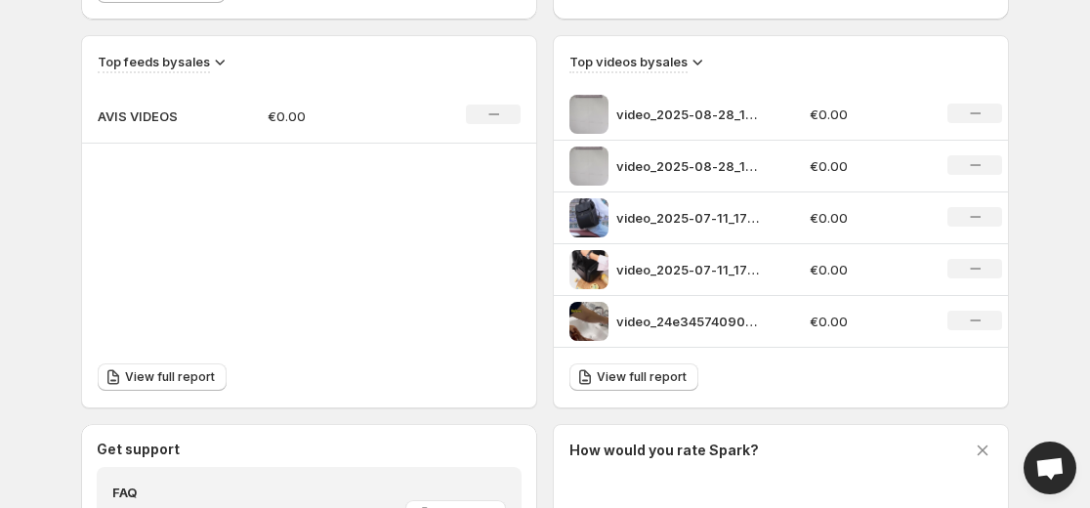
scroll to position [660, 0]
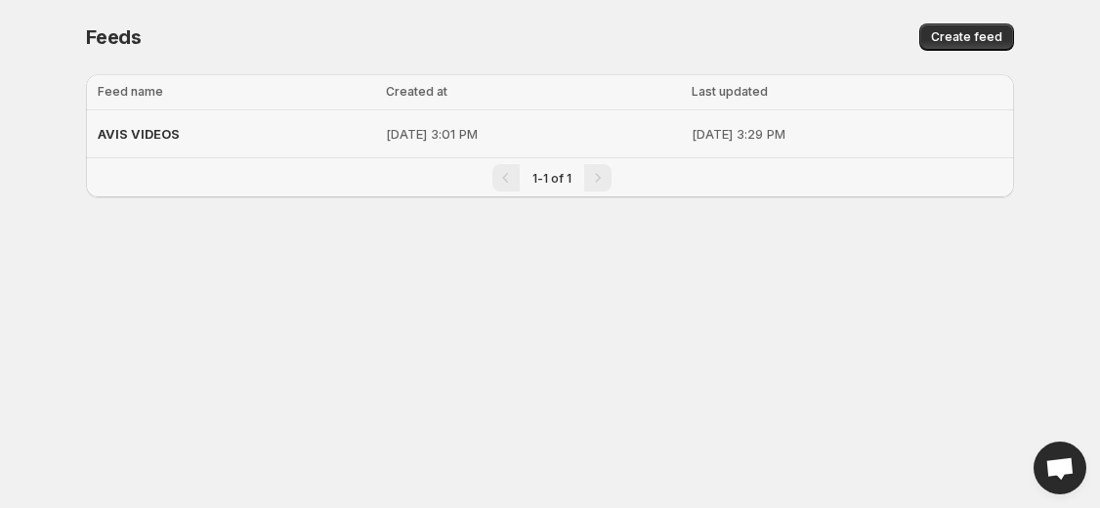
click at [518, 135] on p "[DATE] 3:01 PM" at bounding box center [533, 134] width 294 height 20
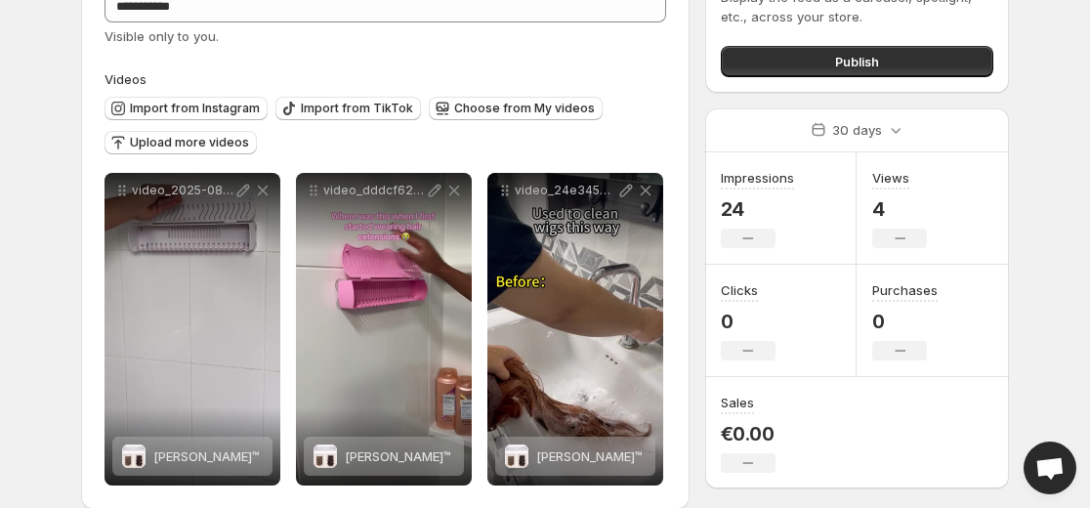
scroll to position [128, 0]
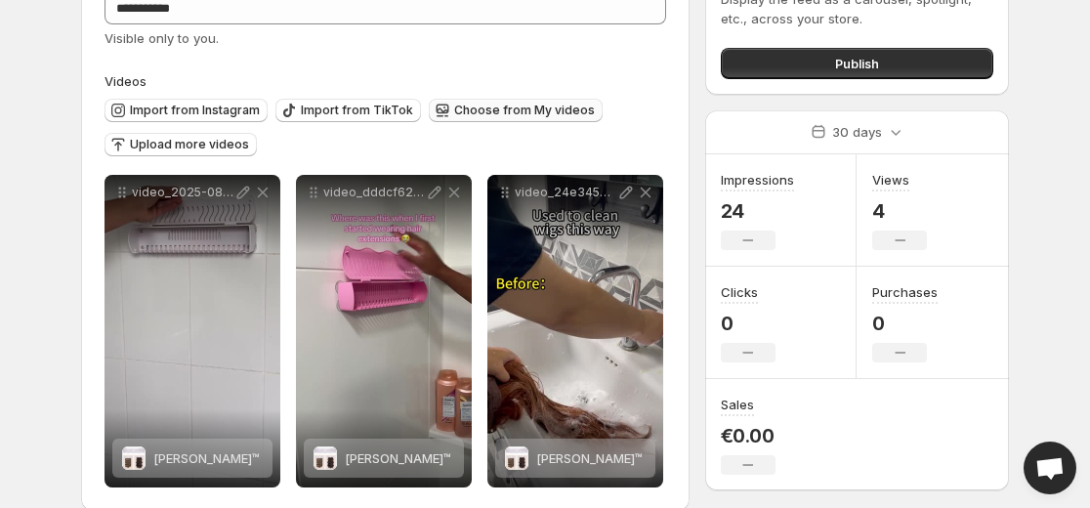
click at [463, 105] on span "Choose from My videos" at bounding box center [524, 111] width 141 height 16
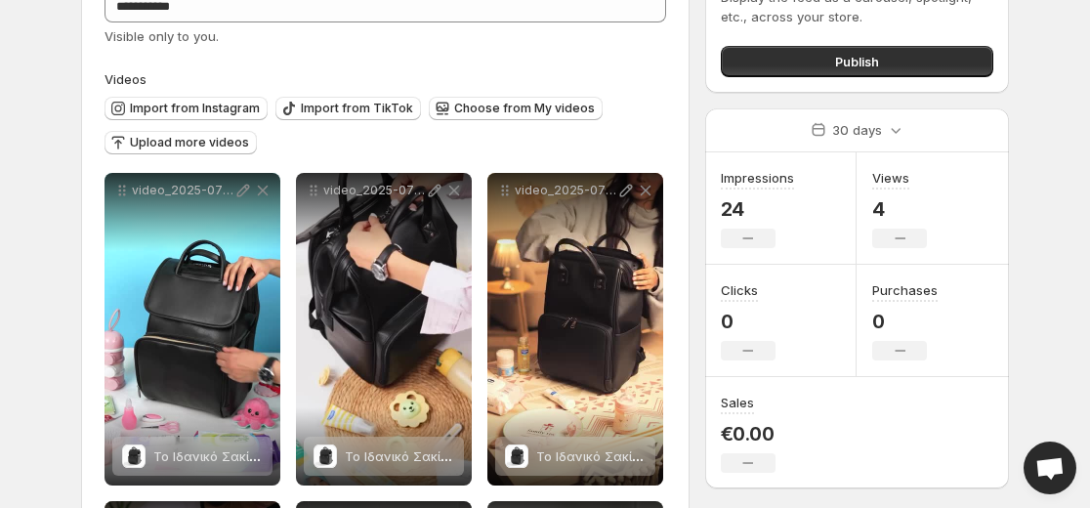
scroll to position [0, 0]
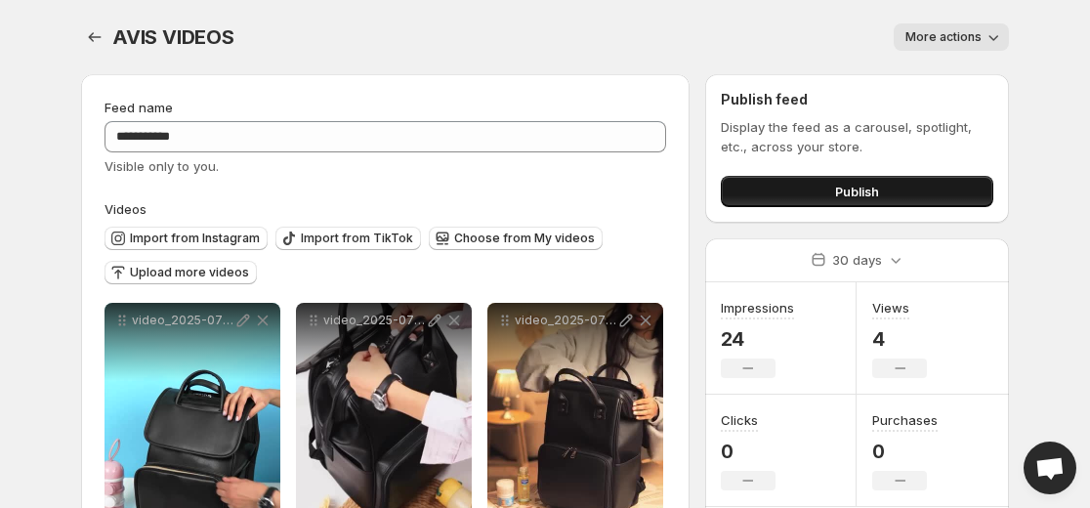
click at [875, 192] on span "Publish" at bounding box center [857, 192] width 44 height 20
click at [864, 188] on span "Publish" at bounding box center [857, 192] width 44 height 20
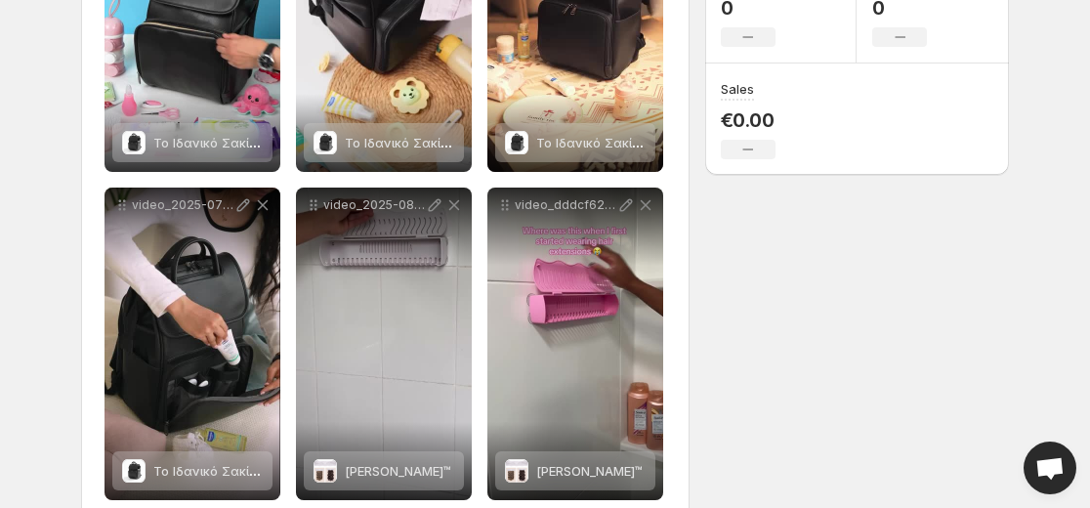
scroll to position [409, 0]
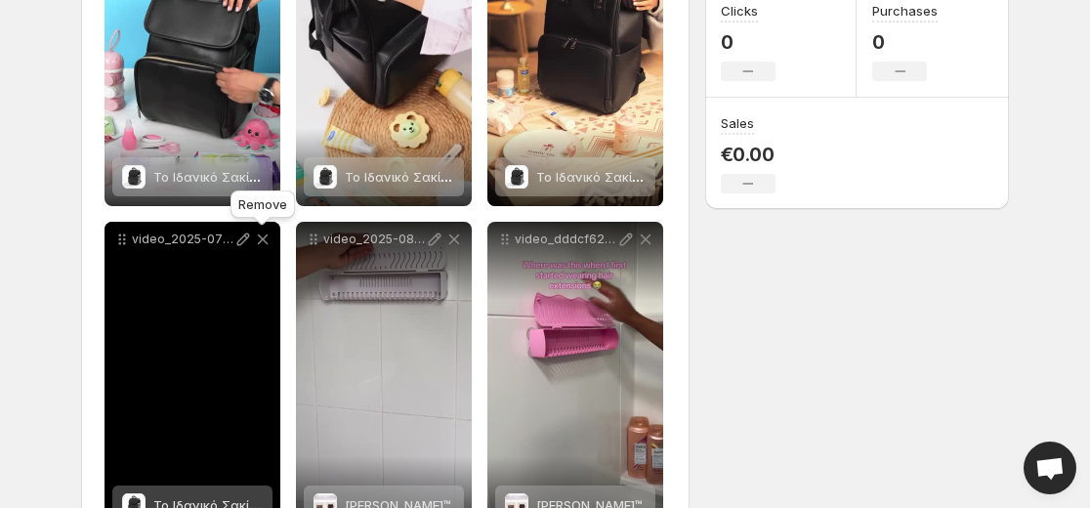
click at [263, 236] on icon at bounding box center [263, 239] width 20 height 20
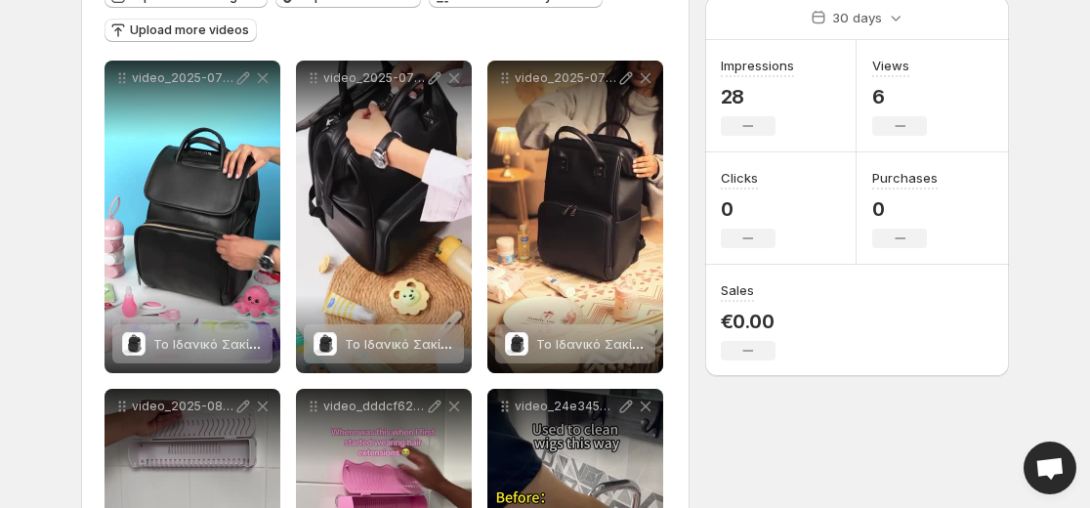
scroll to position [233, 0]
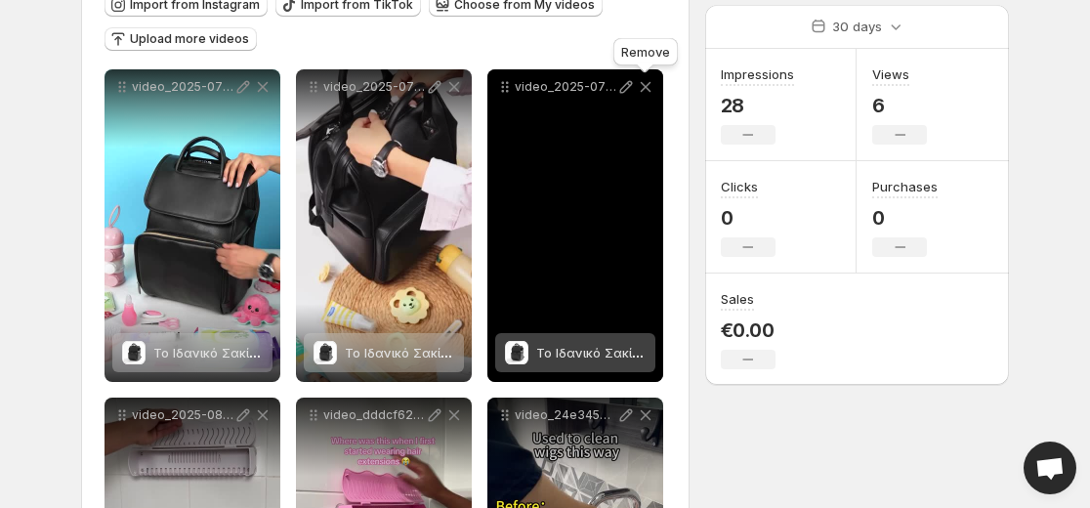
click at [649, 88] on icon at bounding box center [646, 87] width 20 height 20
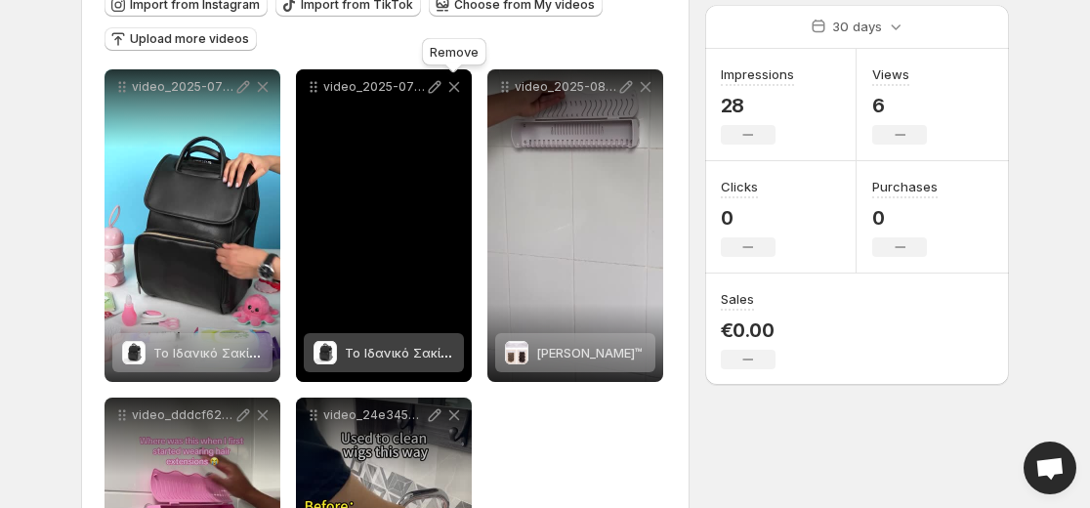
click at [454, 89] on icon at bounding box center [454, 87] width 20 height 20
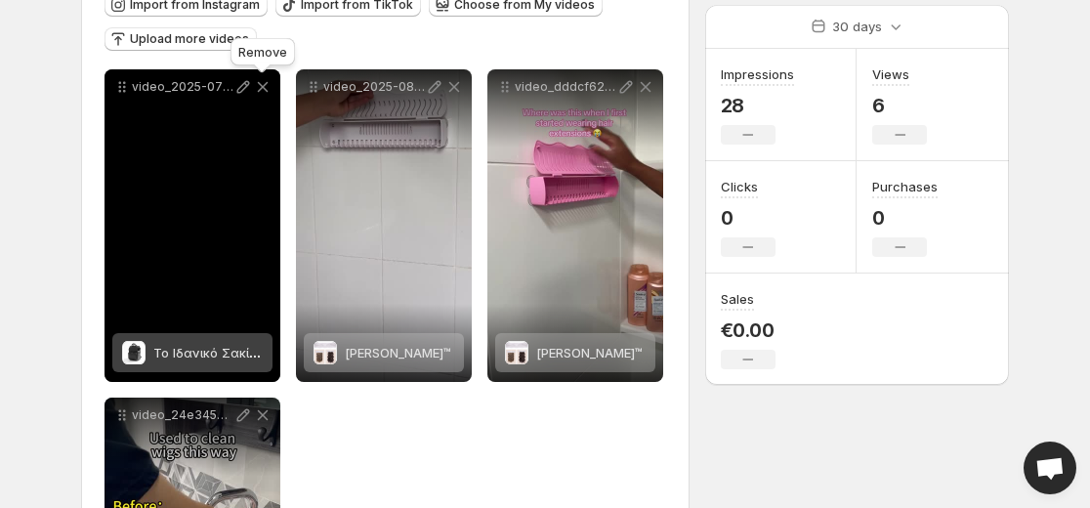
click at [260, 84] on icon at bounding box center [263, 87] width 11 height 11
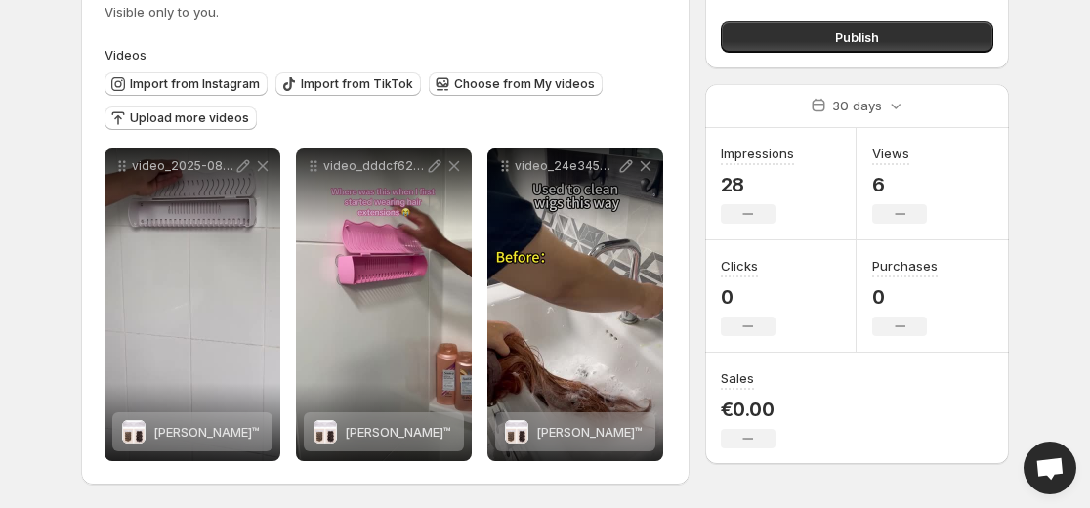
scroll to position [154, 0]
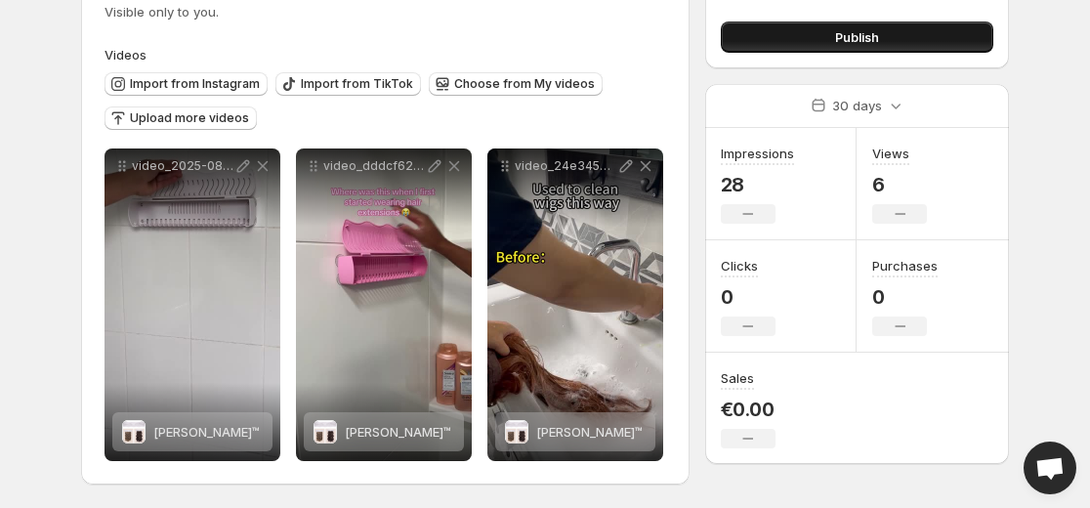
click at [903, 44] on button "Publish" at bounding box center [857, 36] width 272 height 31
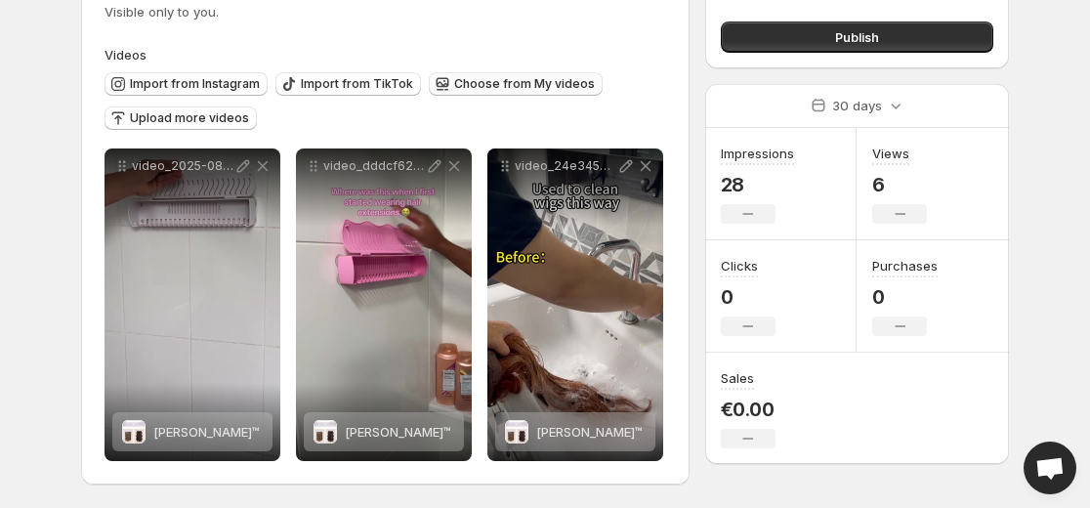
click at [517, 88] on span "Choose from My videos" at bounding box center [524, 84] width 141 height 16
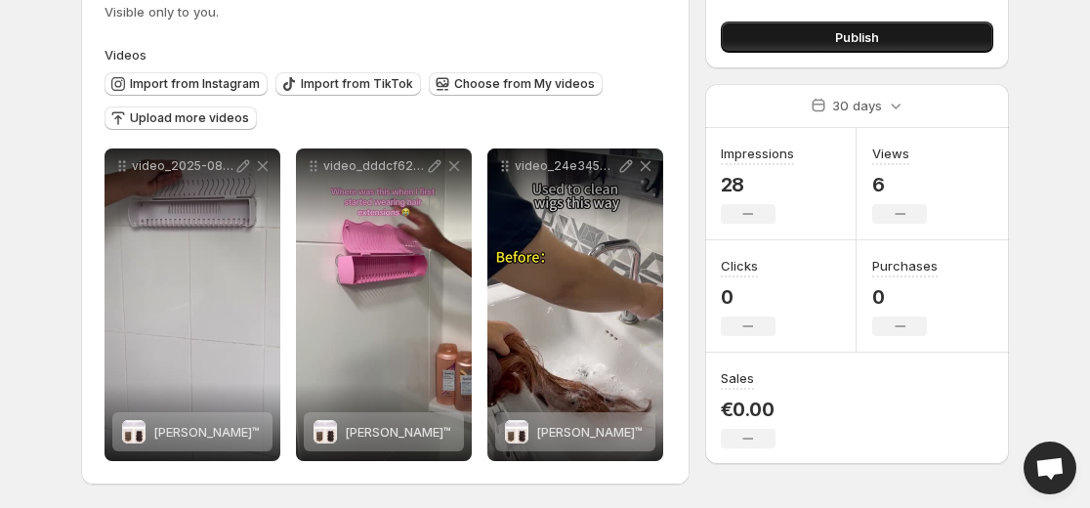
click at [856, 44] on span "Publish" at bounding box center [857, 37] width 44 height 20
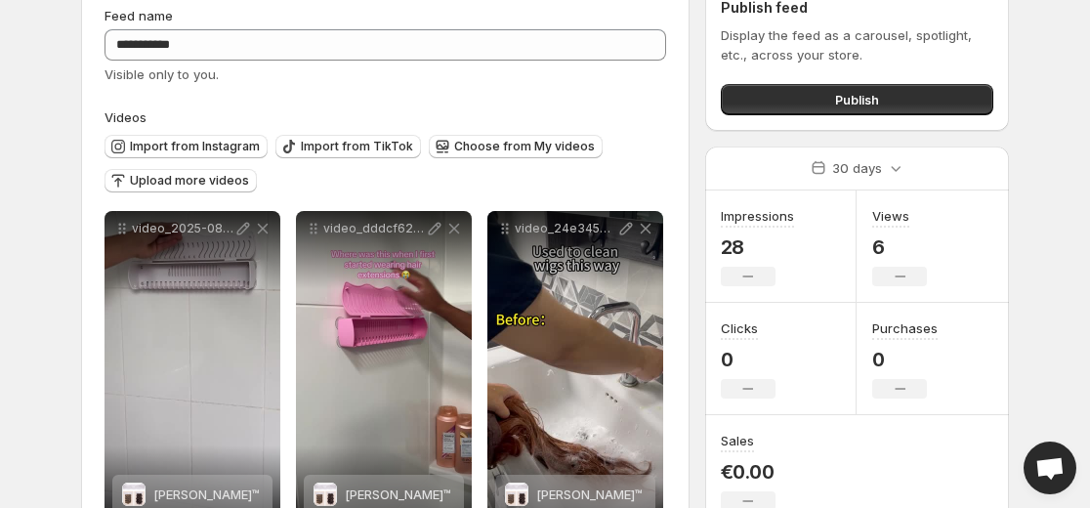
scroll to position [89, 0]
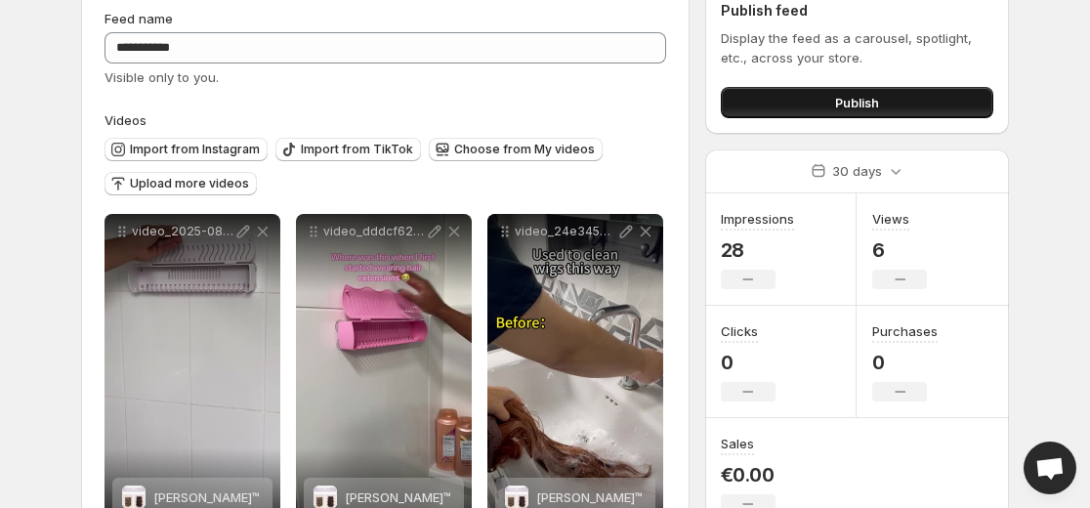
click at [866, 104] on span "Publish" at bounding box center [857, 103] width 44 height 20
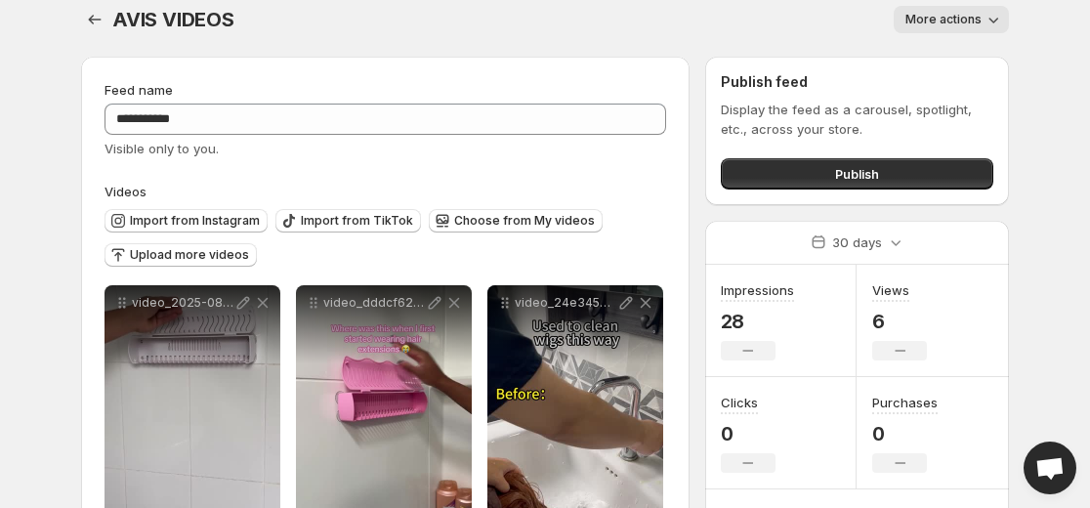
scroll to position [0, 0]
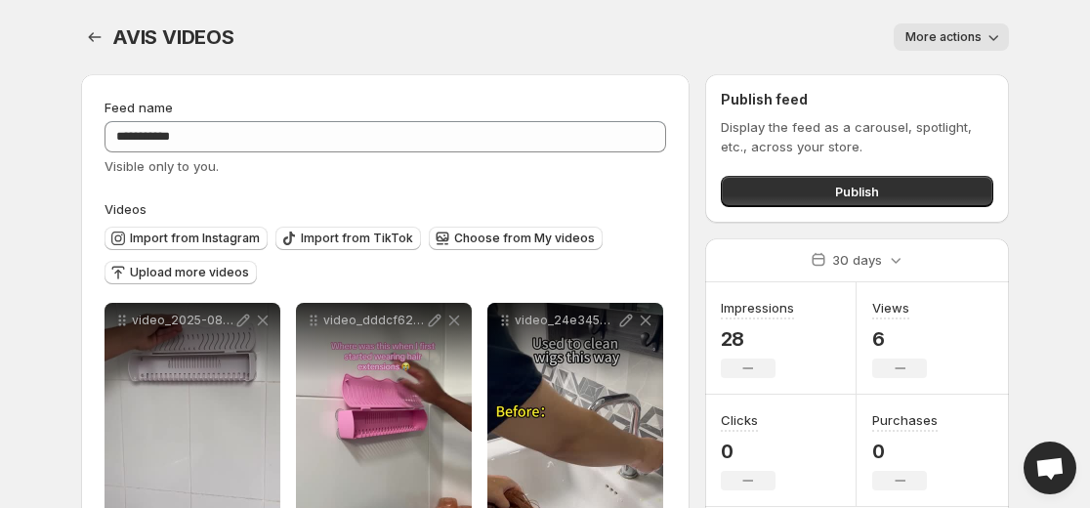
click at [984, 40] on icon "button" at bounding box center [993, 37] width 20 height 20
click at [1045, 99] on body "**********" at bounding box center [545, 254] width 1090 height 508
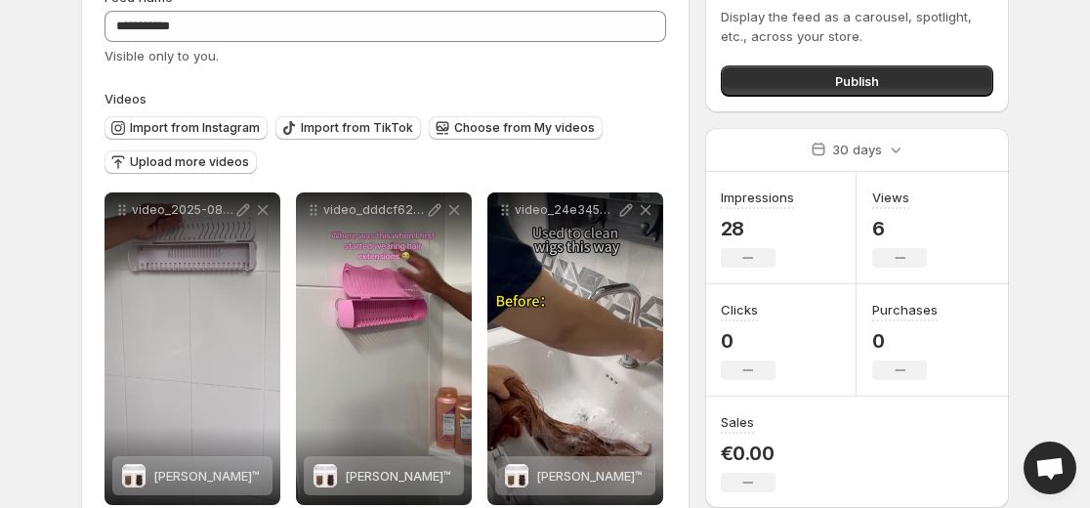
scroll to position [113, 0]
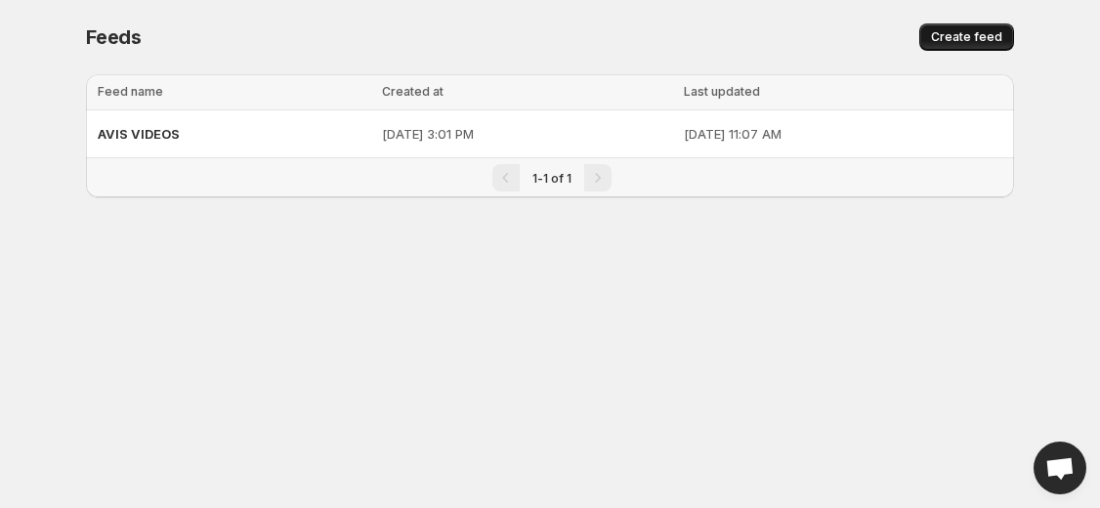
click at [973, 32] on span "Create feed" at bounding box center [966, 37] width 71 height 16
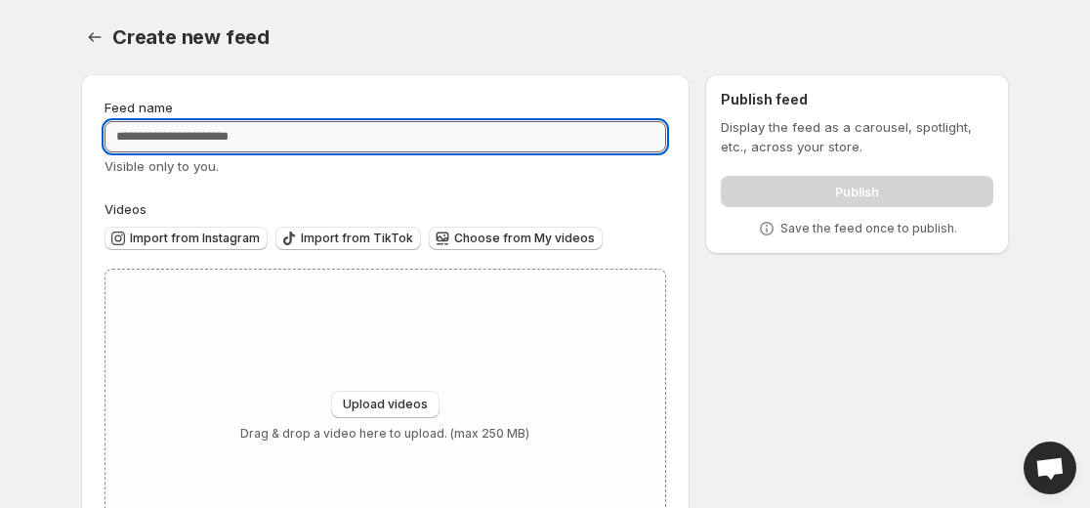
click at [289, 137] on input "Feed name" at bounding box center [385, 136] width 562 height 31
type input "********"
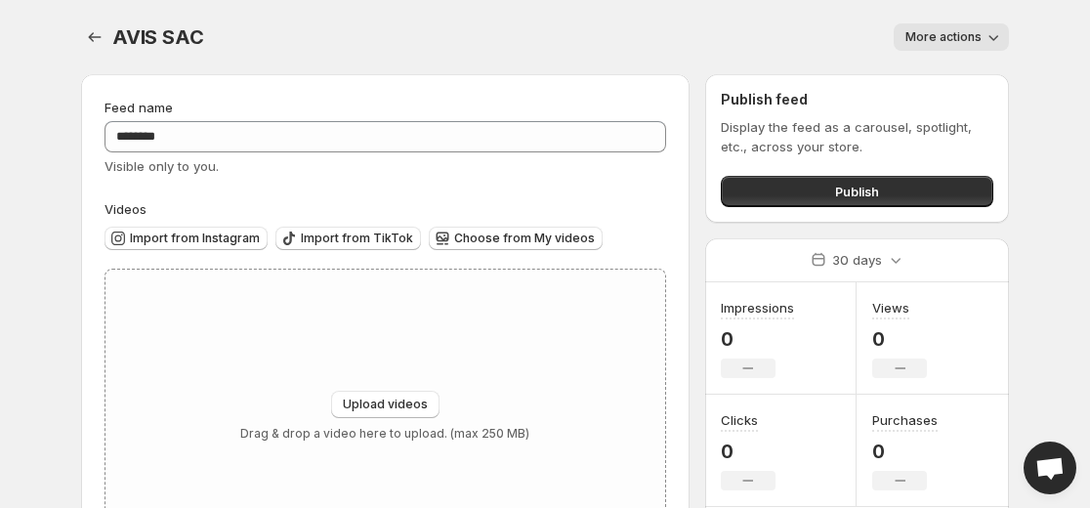
scroll to position [110, 0]
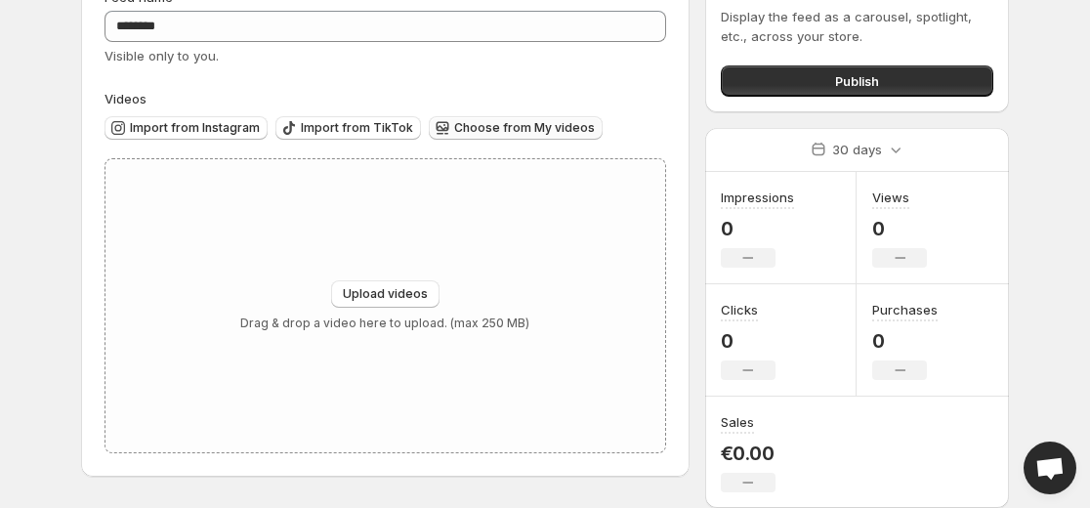
click at [521, 124] on span "Choose from My videos" at bounding box center [524, 128] width 141 height 16
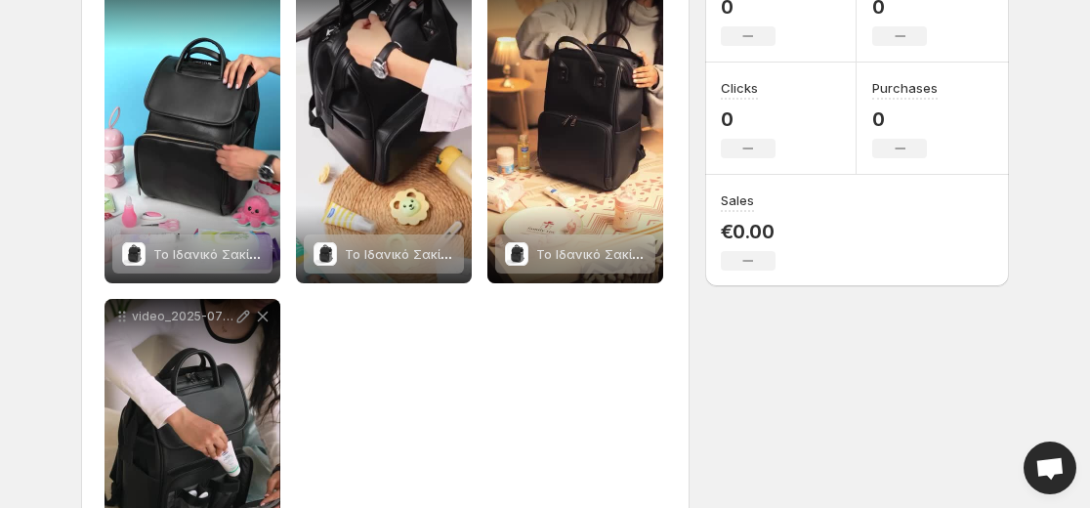
scroll to position [336, 0]
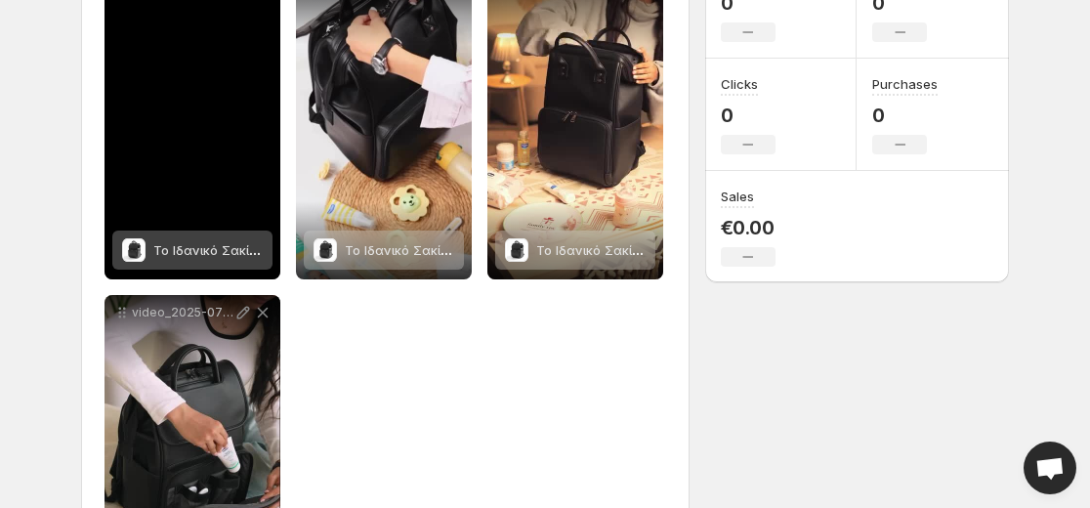
click at [201, 250] on span "Το Ιδανικό Σακίδιο™ για Μοντέρνους Γονείς" at bounding box center [288, 250] width 271 height 16
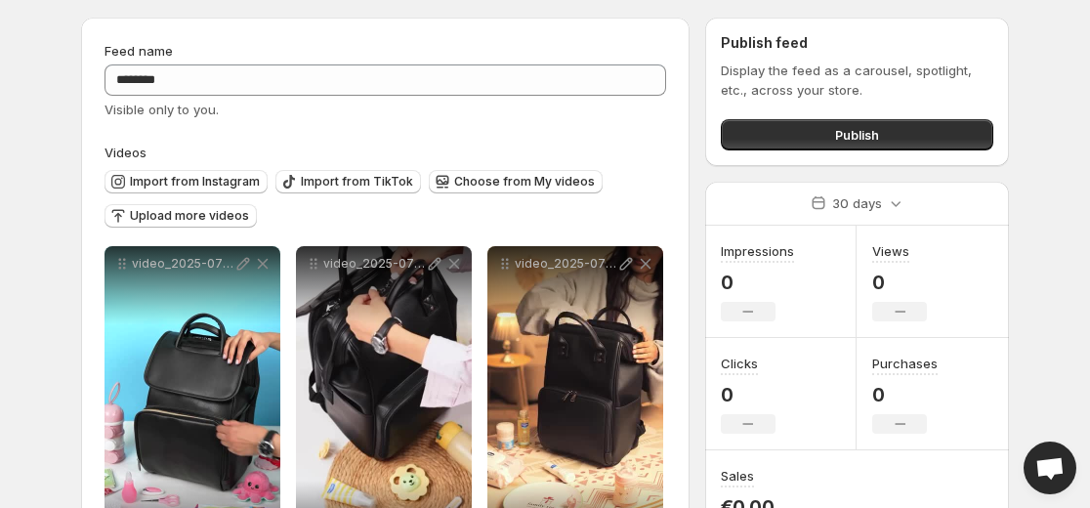
scroll to position [0, 0]
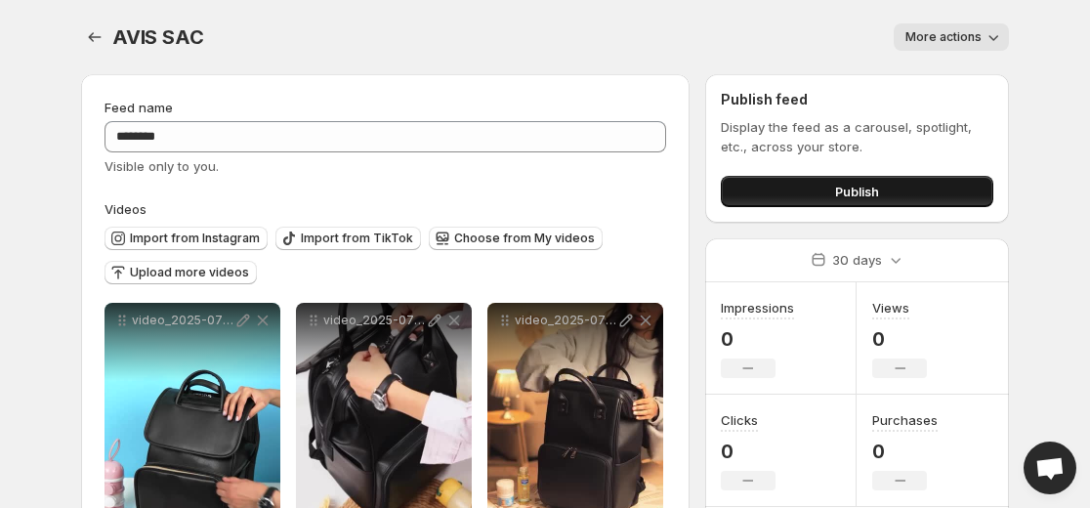
click at [857, 184] on span "Publish" at bounding box center [857, 192] width 44 height 20
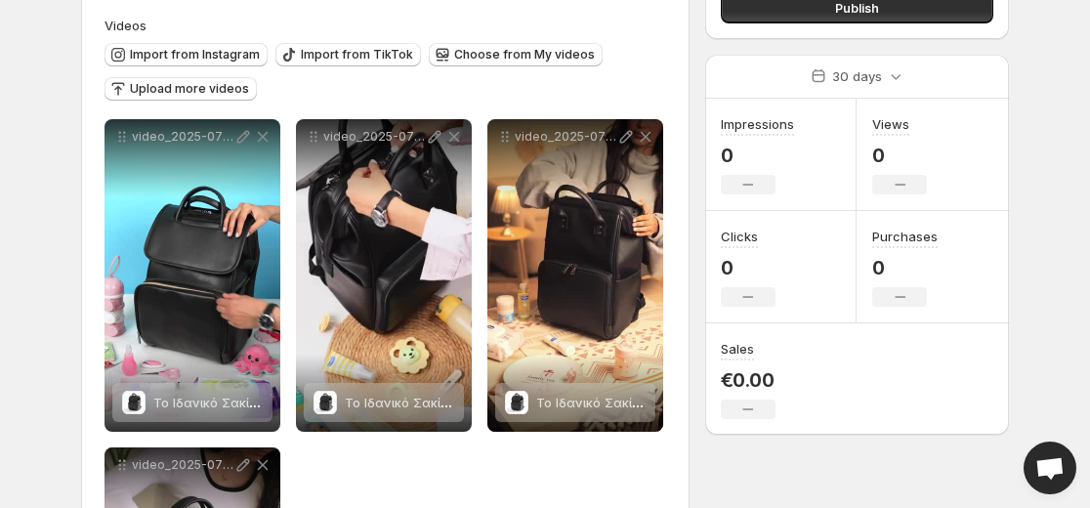
scroll to position [207, 0]
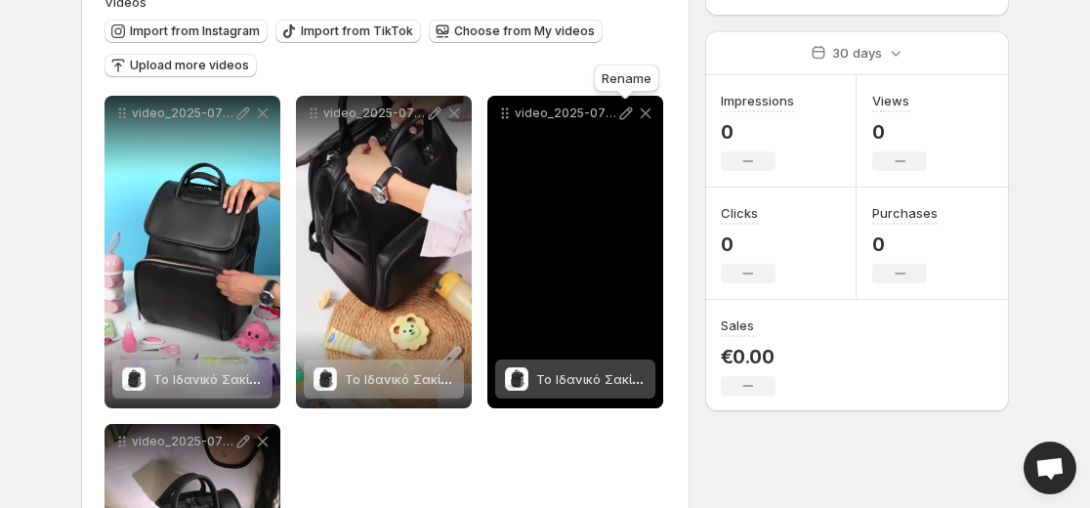
click at [626, 112] on icon at bounding box center [626, 114] width 20 height 20
click at [568, 381] on span "Το Ιδανικό Σακίδιο™ για Μοντέρνους Γονείς" at bounding box center [671, 379] width 271 height 16
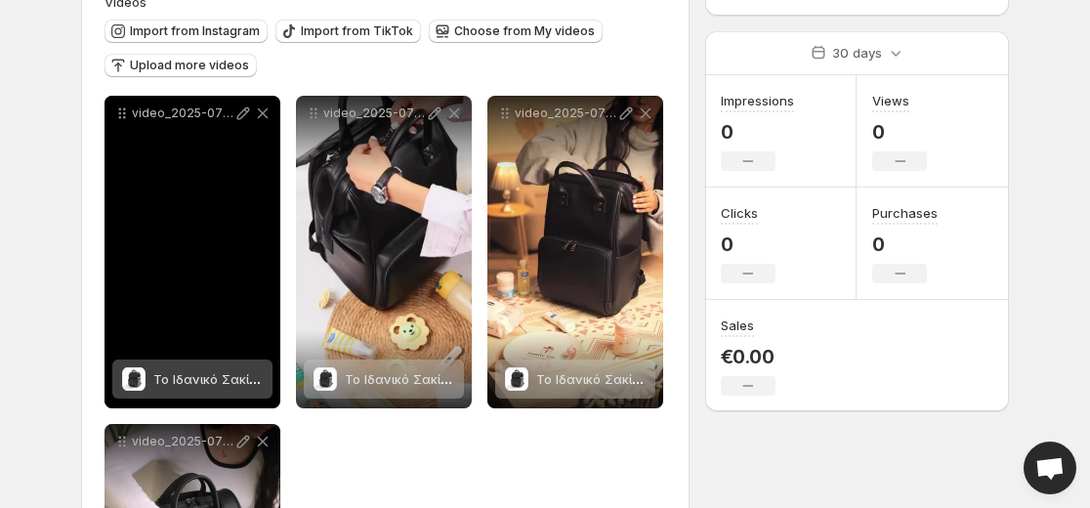
click at [174, 373] on span "Το Ιδανικό Σακίδιο™ για Μοντέρνους Γονείς" at bounding box center [288, 379] width 271 height 16
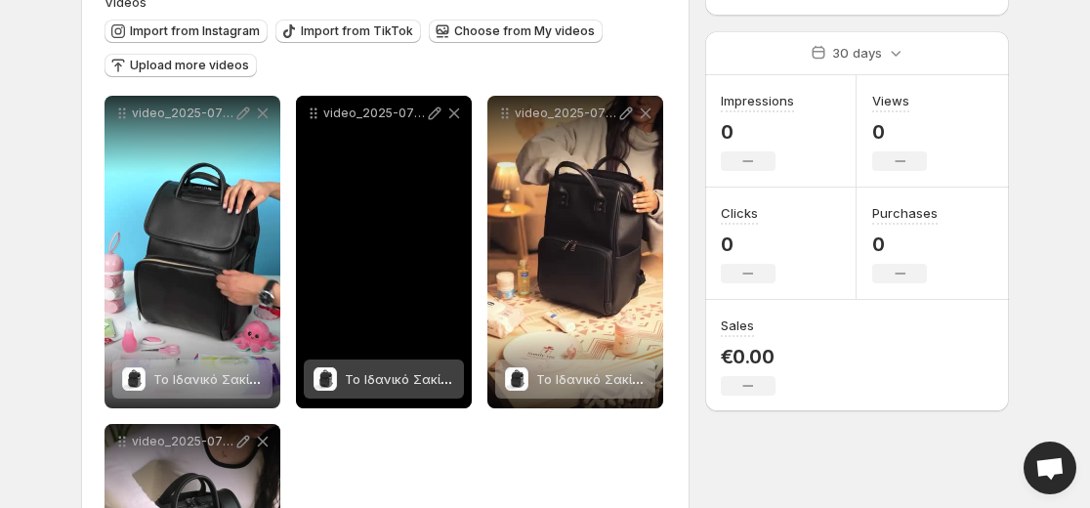
click at [410, 377] on span "Το Ιδανικό Σακίδιο™ για Μοντέρνους Γονείς" at bounding box center [480, 379] width 271 height 16
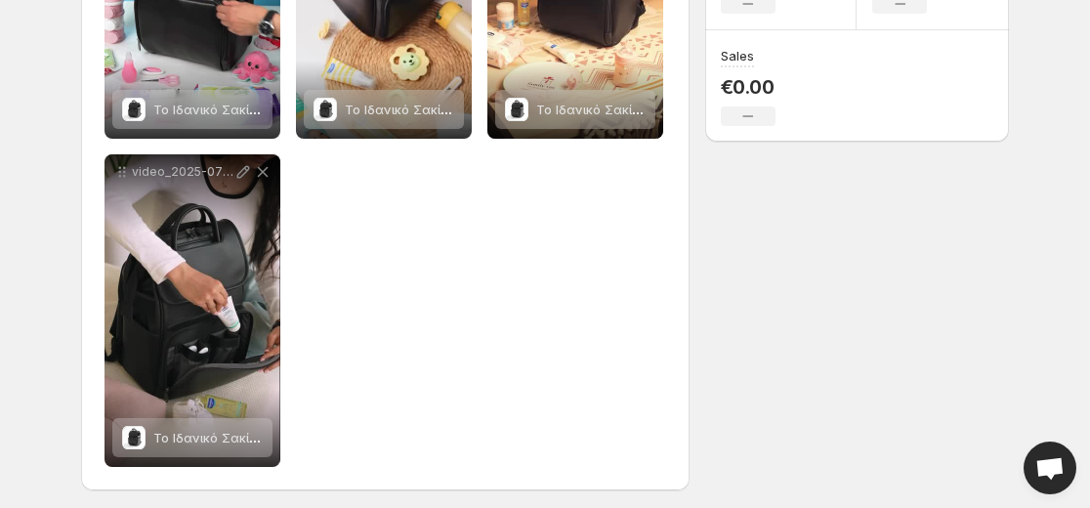
scroll to position [482, 0]
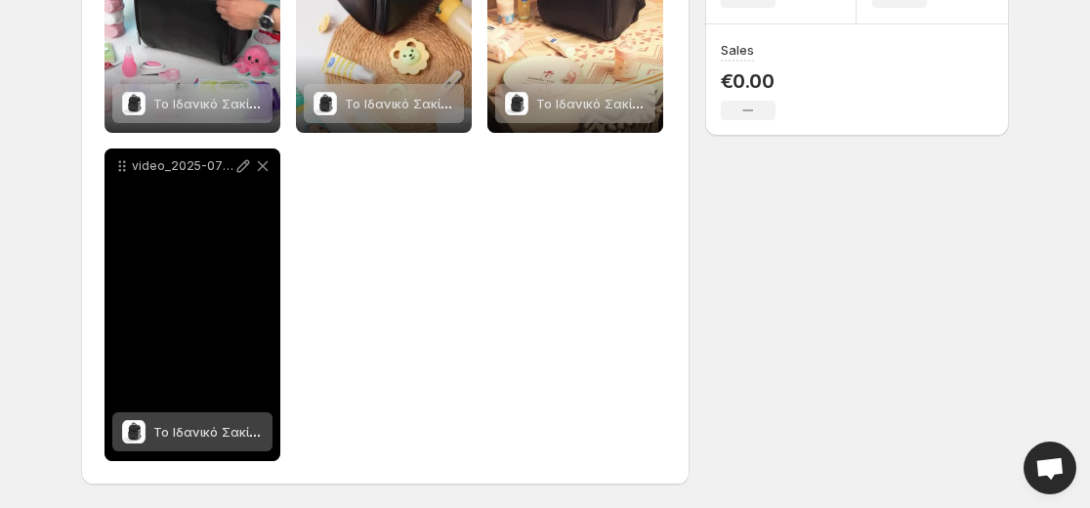
click at [191, 429] on span "Το Ιδανικό Σακίδιο™ για Μοντέρνους Γονείς" at bounding box center [288, 432] width 271 height 16
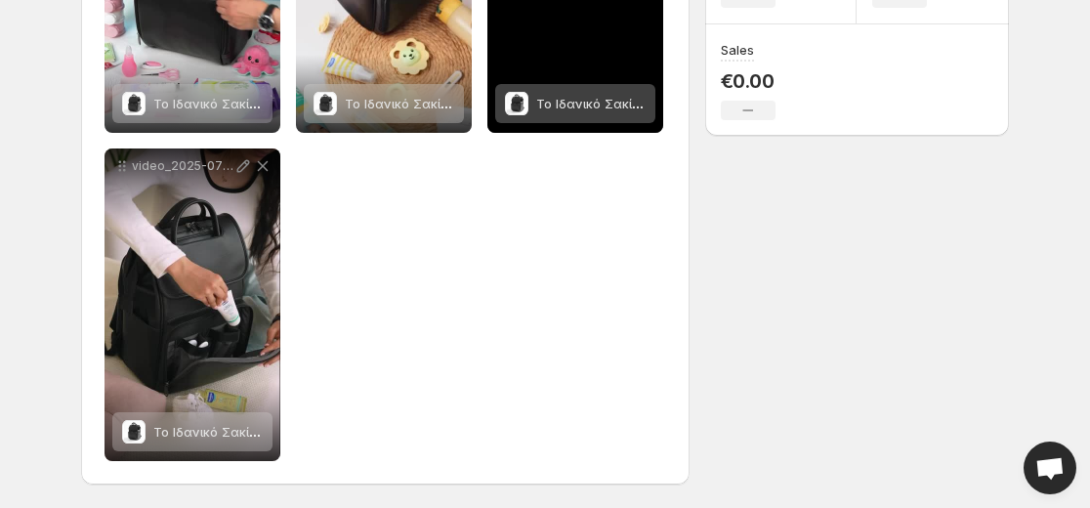
click at [584, 97] on span "Το Ιδανικό Σακίδιο™ για Μοντέρνους Γονείς" at bounding box center [671, 104] width 271 height 16
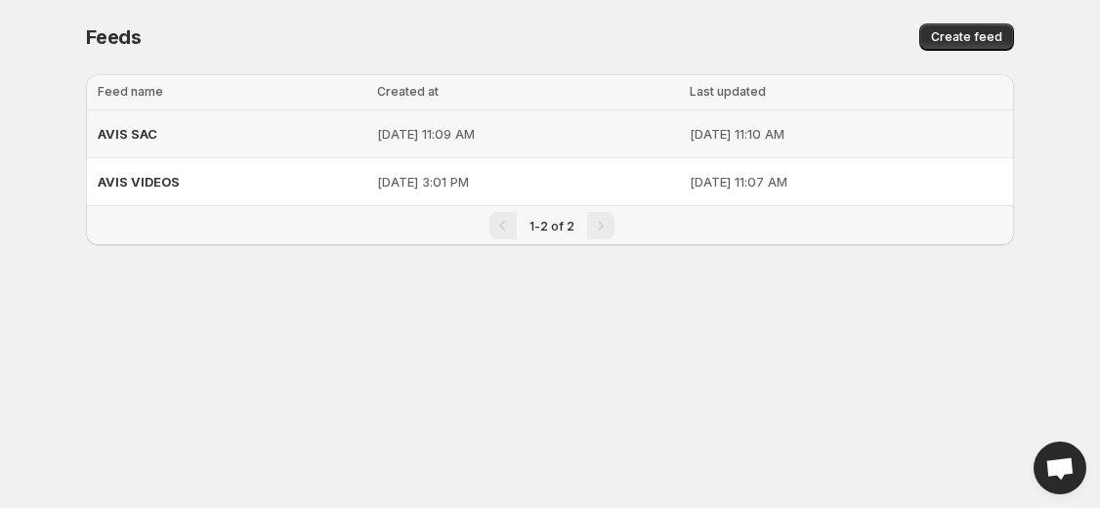
click at [411, 138] on p "[DATE] 11:09 AM" at bounding box center [527, 134] width 301 height 20
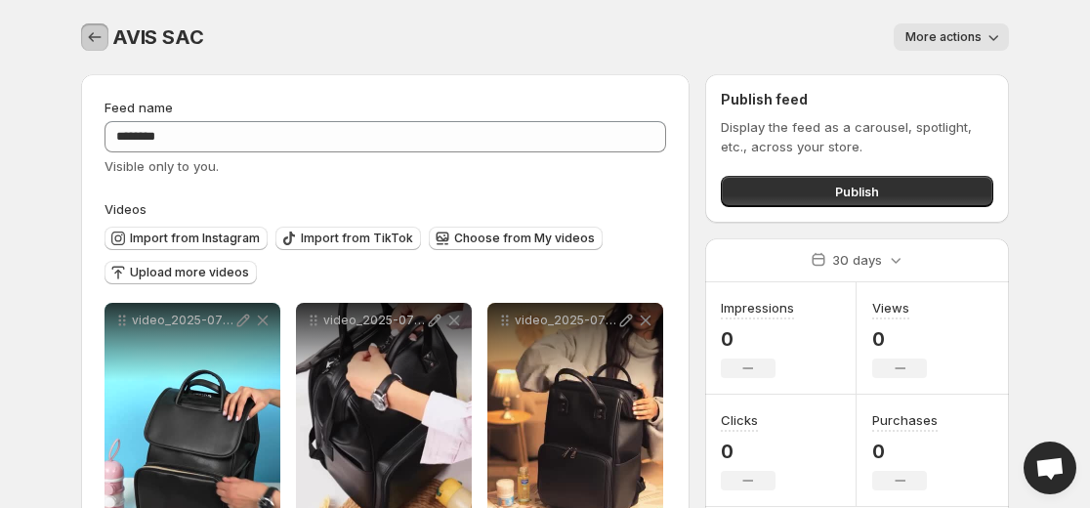
click at [91, 37] on icon "Settings" at bounding box center [95, 37] width 13 height 10
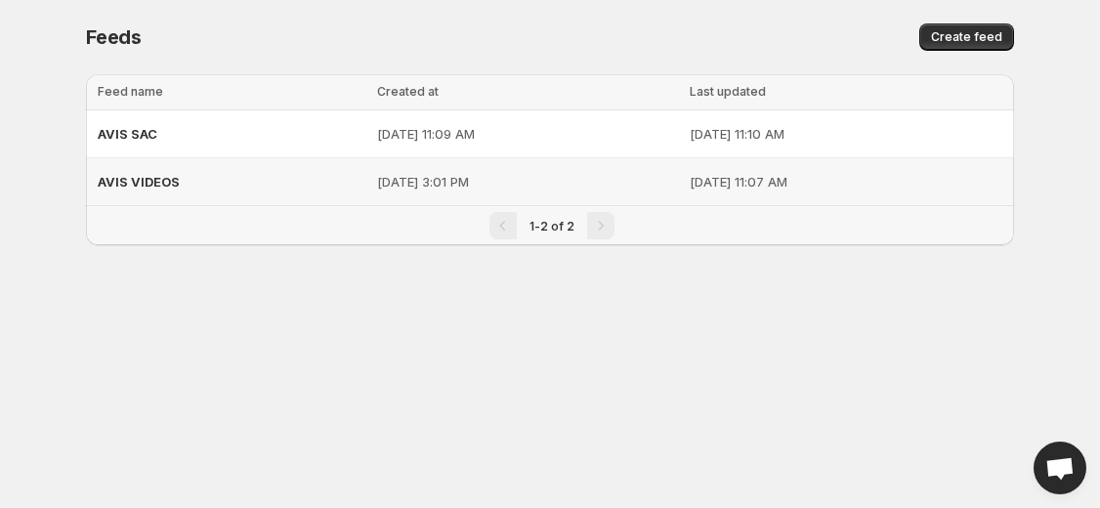
click at [377, 187] on p "[DATE] 3:01 PM" at bounding box center [527, 182] width 301 height 20
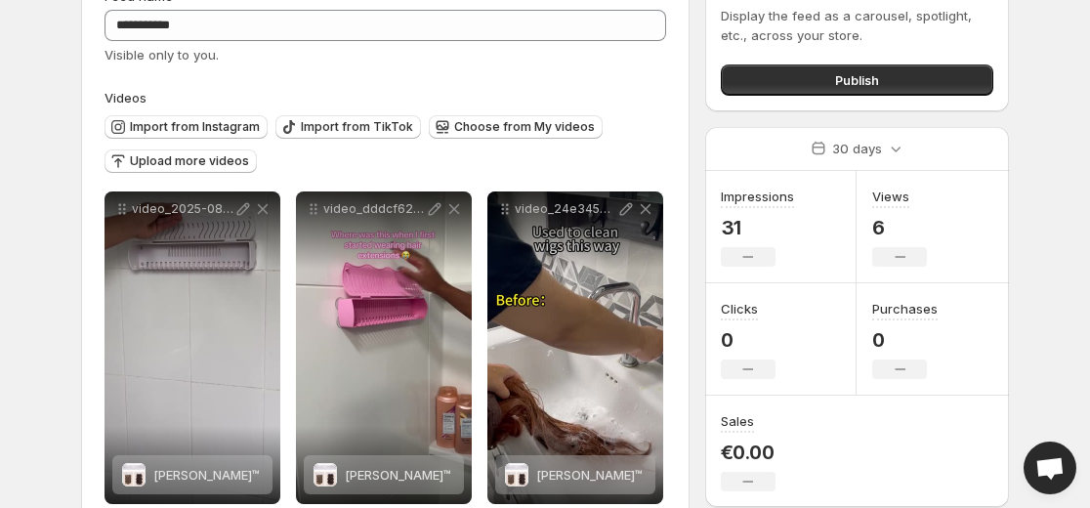
scroll to position [154, 0]
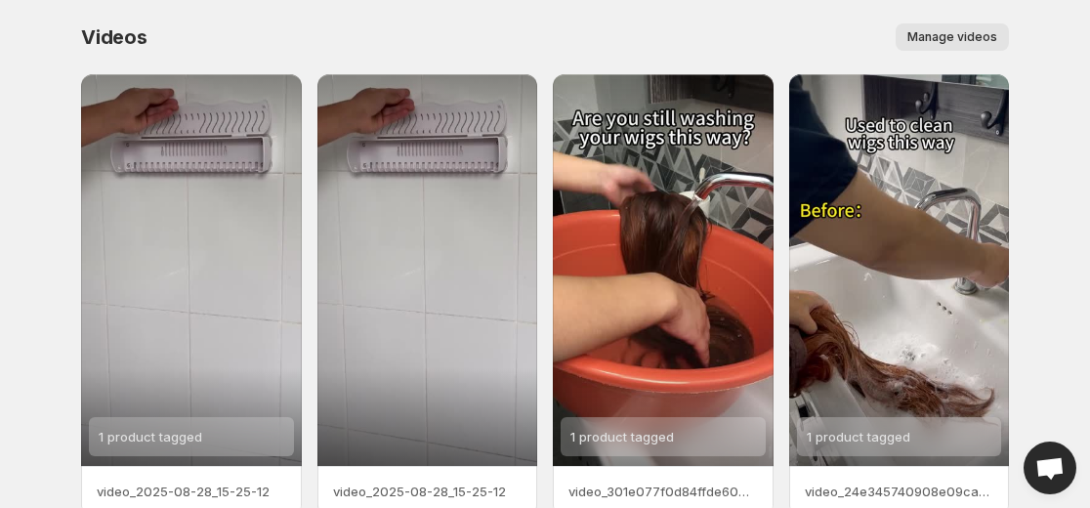
click at [956, 38] on span "Manage videos" at bounding box center [952, 37] width 90 height 16
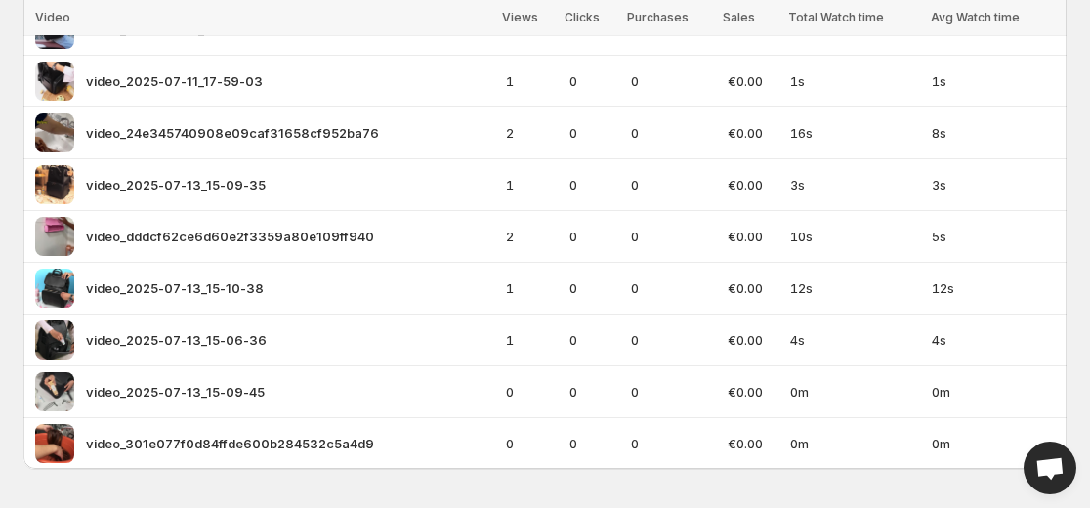
scroll to position [306, 0]
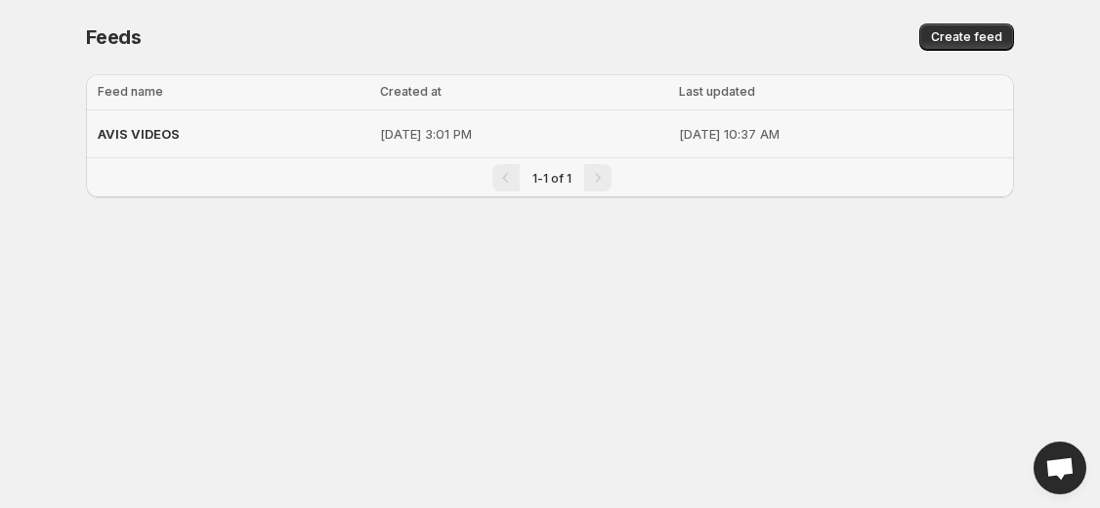
click at [451, 146] on td "[DATE] 3:01 PM" at bounding box center [523, 134] width 299 height 48
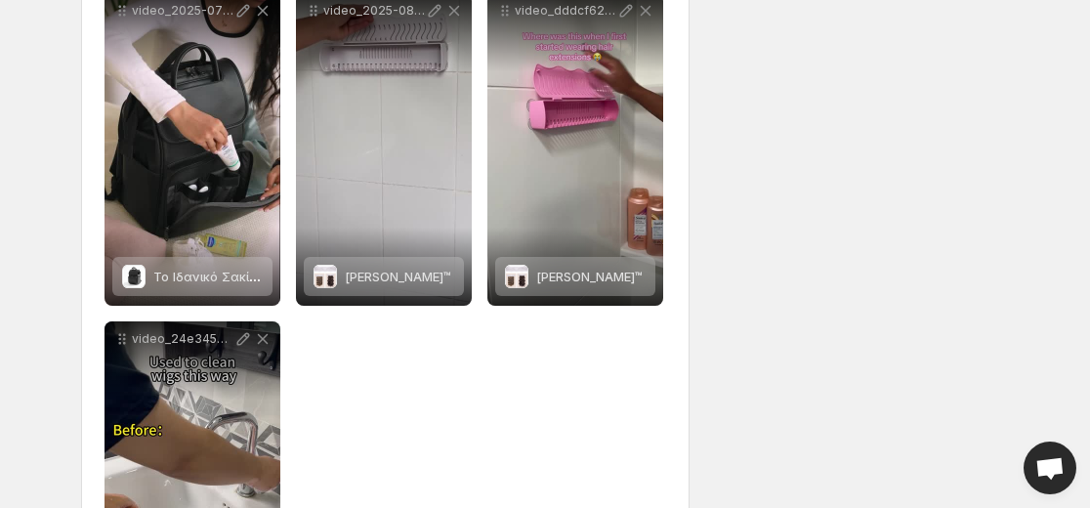
scroll to position [619, 0]
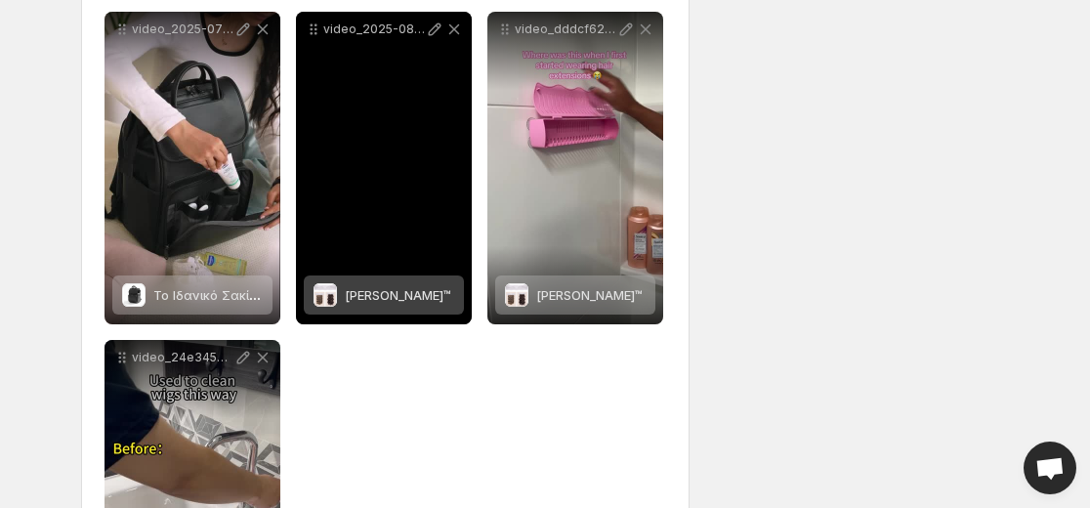
click at [408, 170] on div "video_2025-08-28_15-25-12" at bounding box center [384, 168] width 176 height 313
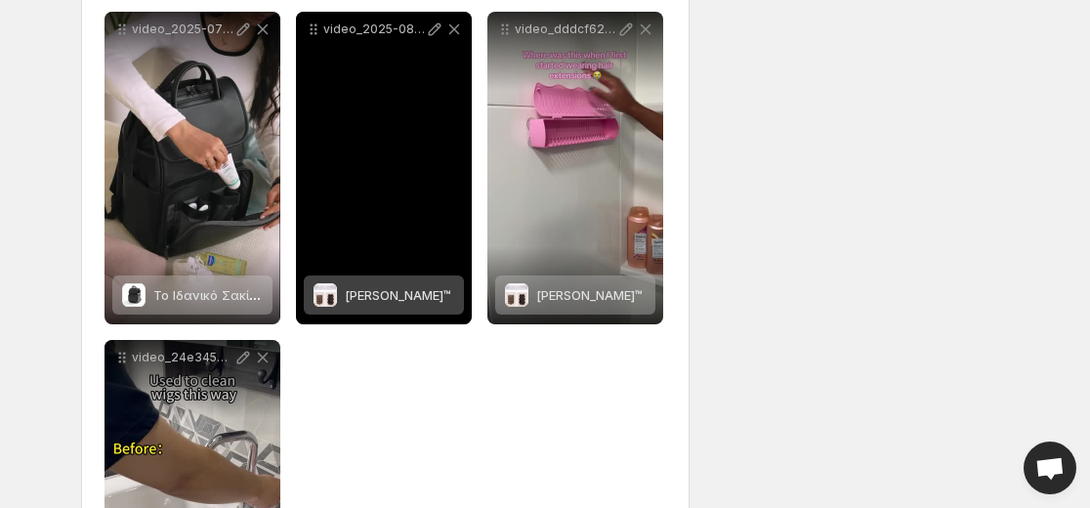
click at [447, 293] on div "[PERSON_NAME]™" at bounding box center [384, 294] width 160 height 39
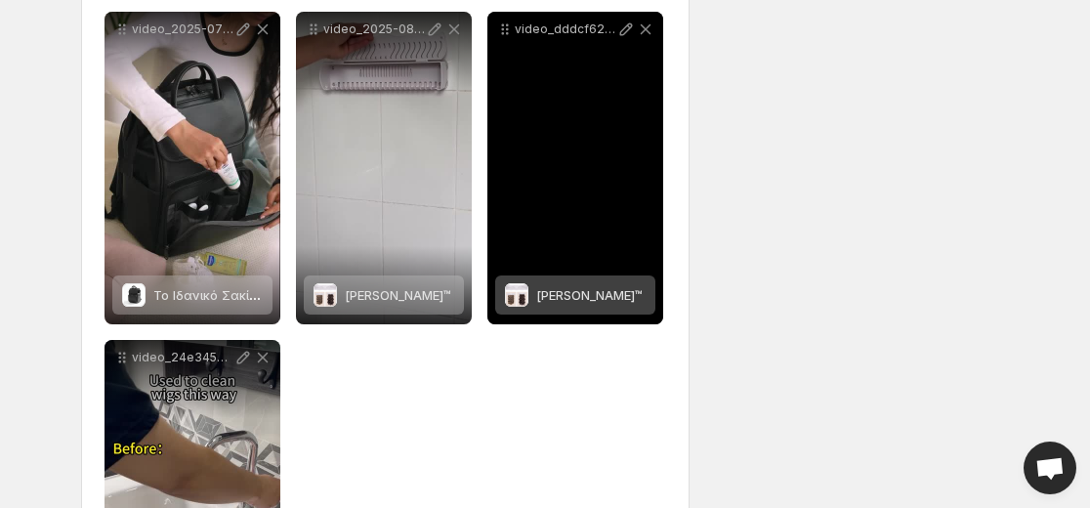
click at [546, 203] on div "video_dddcf62ce6d60e2f3359a80e109ff940" at bounding box center [575, 168] width 176 height 313
click at [556, 281] on div "[PERSON_NAME]™" at bounding box center [589, 294] width 106 height 39
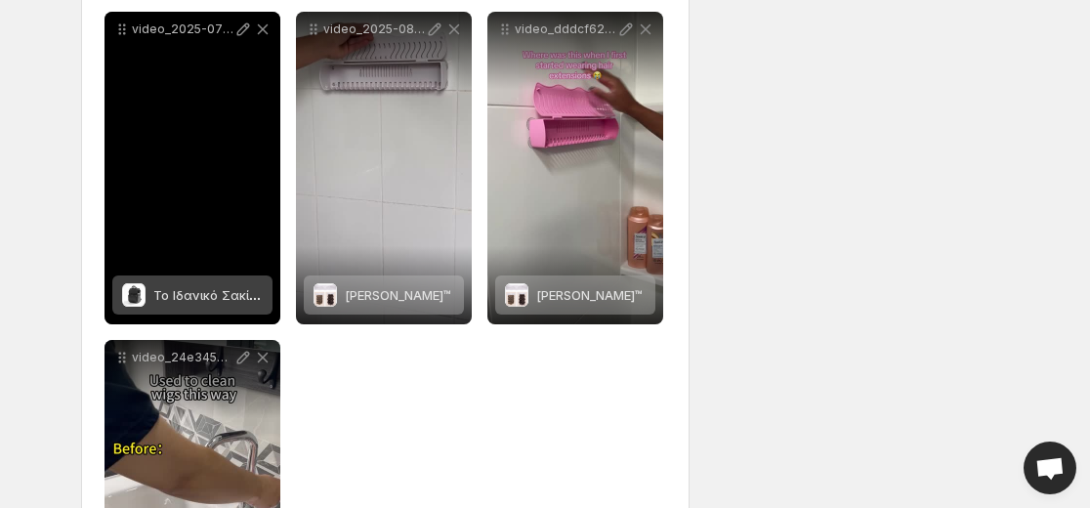
click at [203, 211] on div "video_2025-07-13_15-06-36" at bounding box center [192, 168] width 176 height 313
click at [180, 292] on span "Το Ιδανικό Σακίδιο™ για Μοντέρνους Γονείς" at bounding box center [288, 295] width 271 height 16
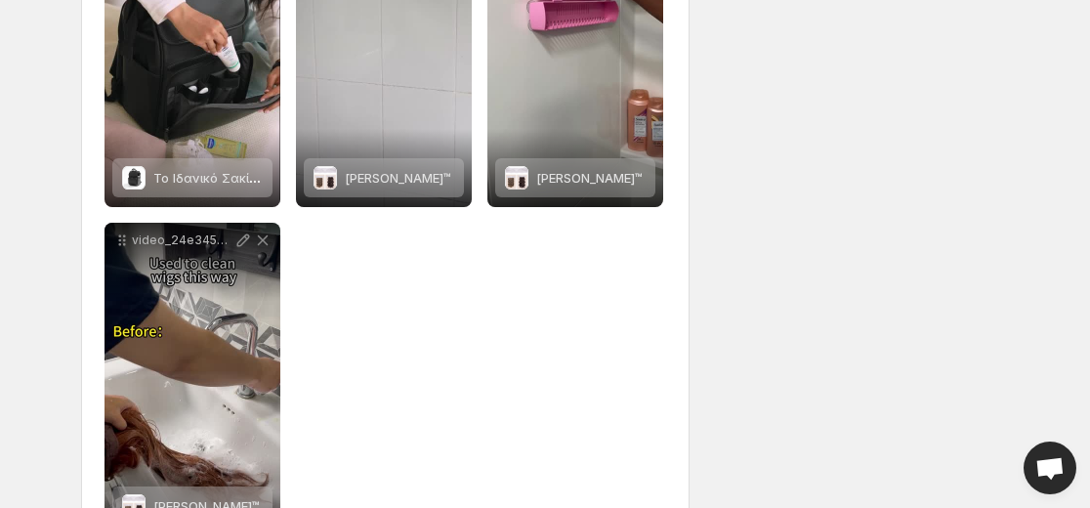
scroll to position [811, 0]
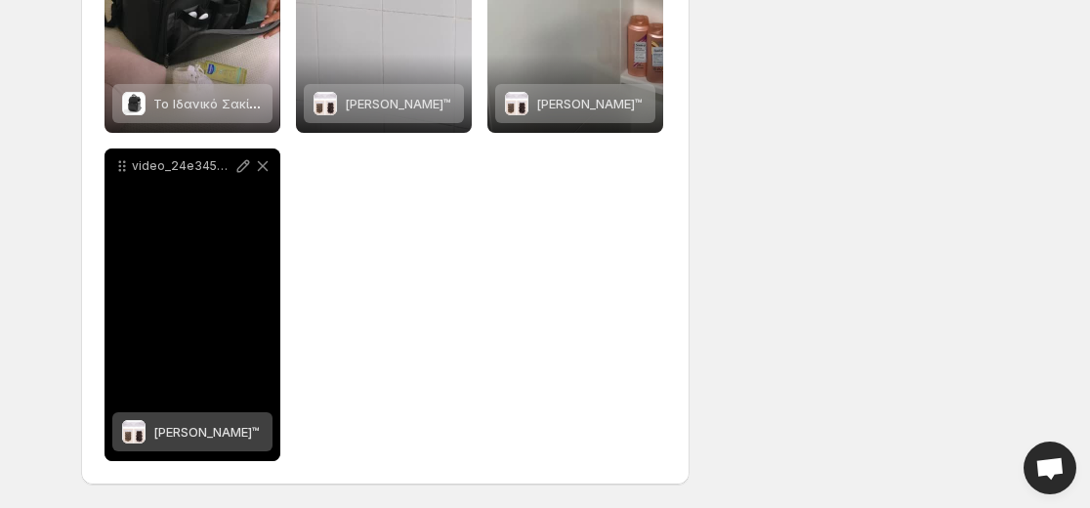
click at [224, 309] on div "video_24e345740908e09caf31658cf952ba76" at bounding box center [192, 304] width 176 height 313
click at [185, 427] on span "[PERSON_NAME]™" at bounding box center [206, 432] width 106 height 16
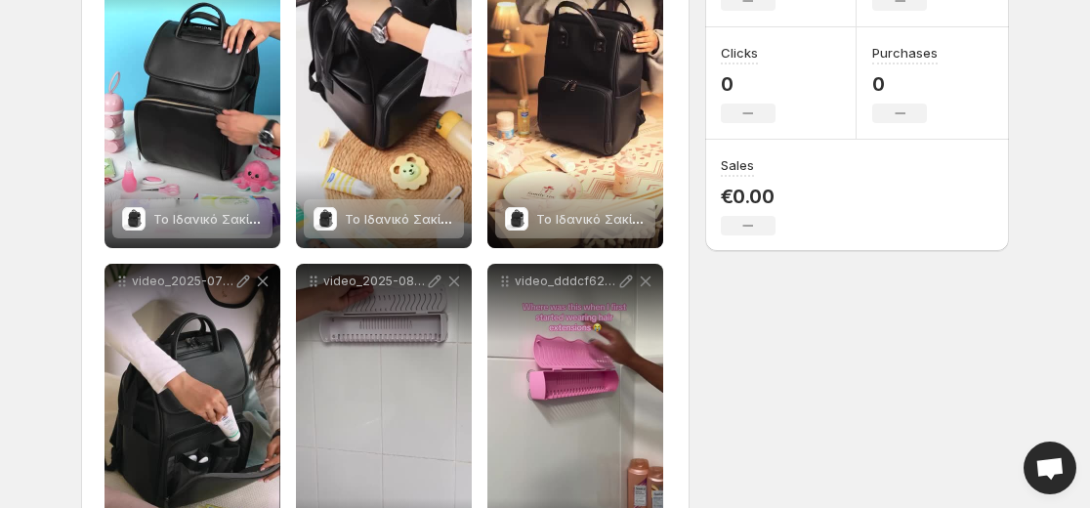
scroll to position [364, 0]
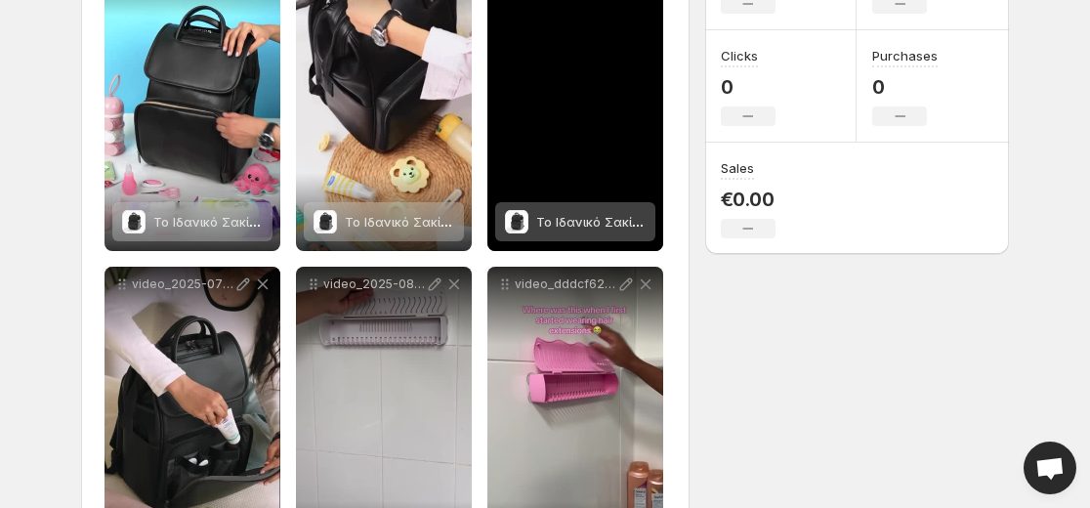
click at [581, 220] on span "Το Ιδανικό Σακίδιο™ για Μοντέρνους Γονείς" at bounding box center [671, 222] width 271 height 16
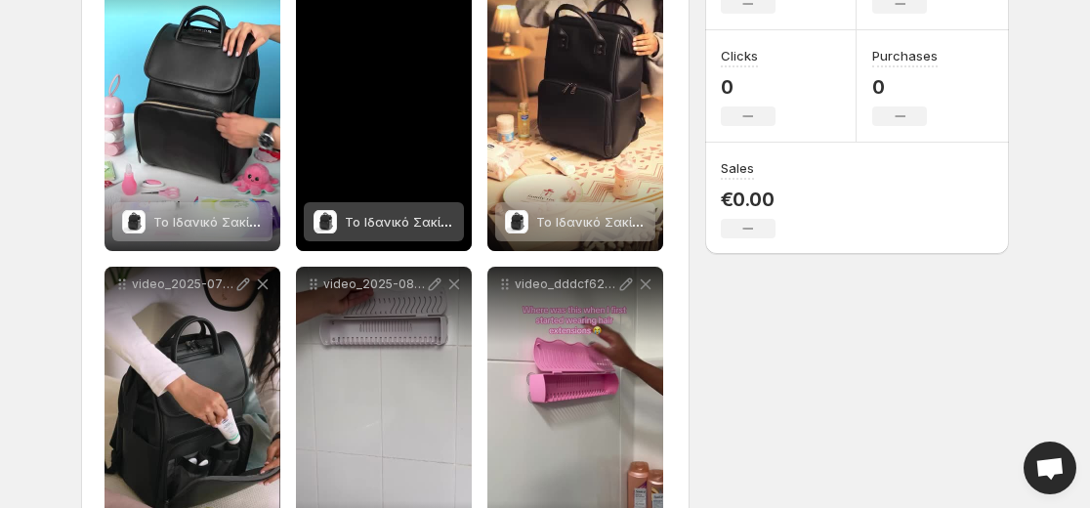
click at [335, 218] on span at bounding box center [324, 221] width 23 height 23
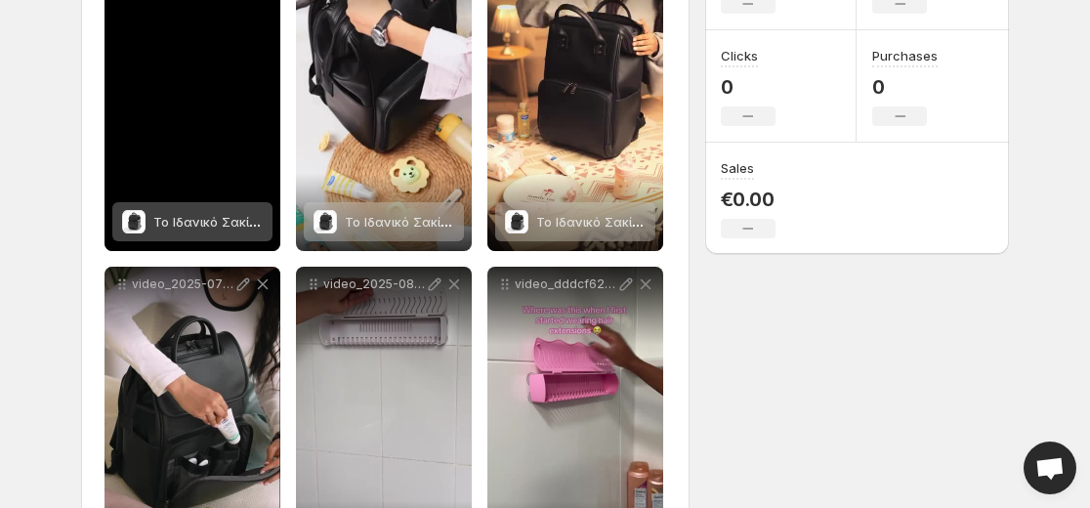
click at [190, 232] on div "Το Ιδανικό Σακίδιο™ για Μοντέρνους Γονείς" at bounding box center [207, 221] width 109 height 39
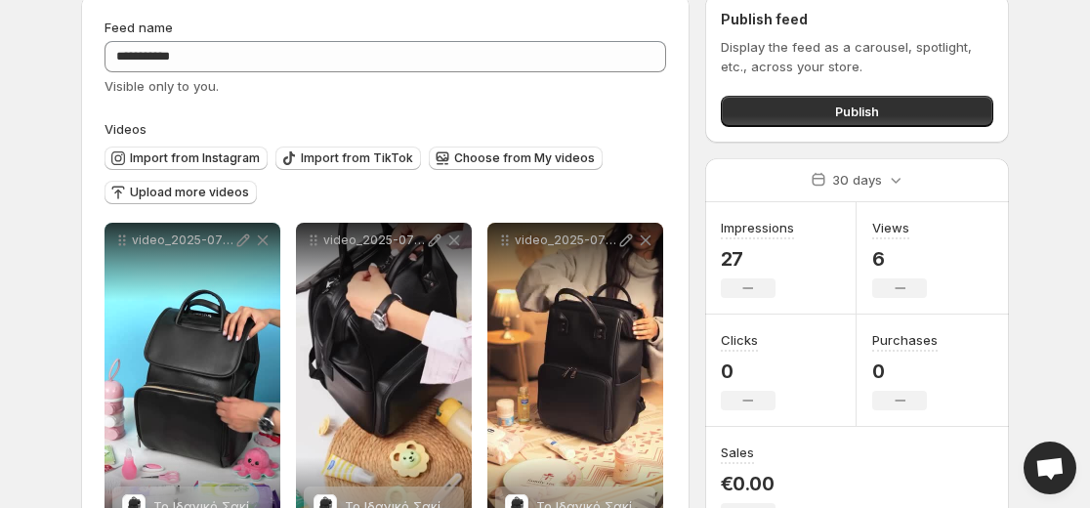
scroll to position [0, 0]
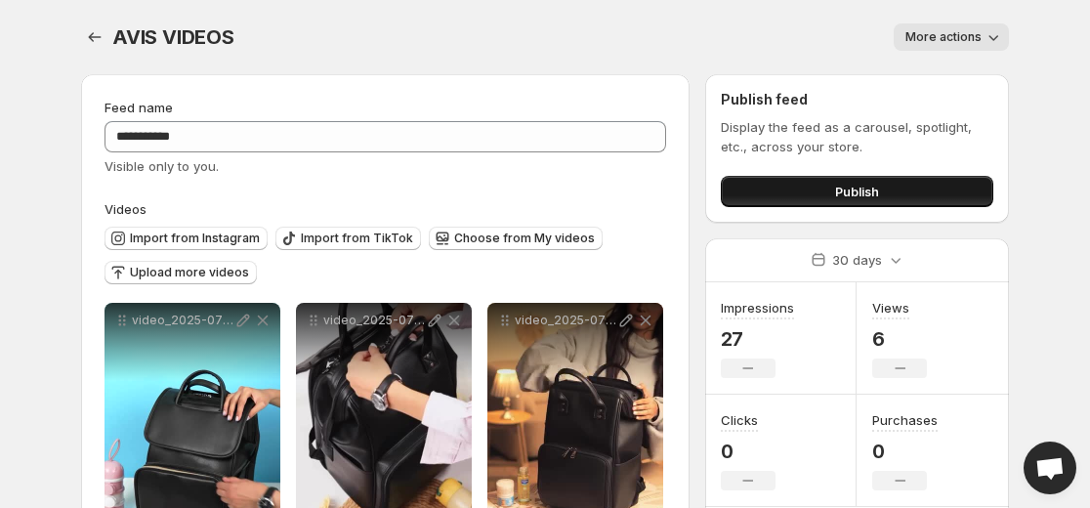
click at [880, 192] on button "Publish" at bounding box center [857, 191] width 272 height 31
